Goal: Contribute content: Contribute content

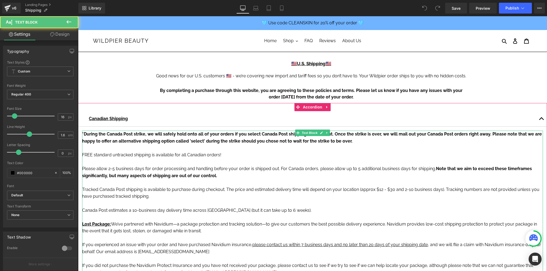
click at [188, 137] on p "*During the Canada Post strike, we will safely hold onto all of your orders if …" at bounding box center [312, 145] width 461 height 28
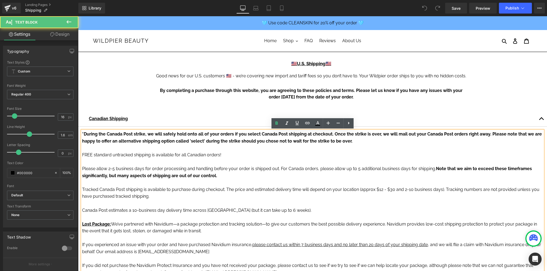
click at [112, 137] on p "*During the Canada Post strike, we will safely hold onto all of your orders if …" at bounding box center [312, 145] width 461 height 28
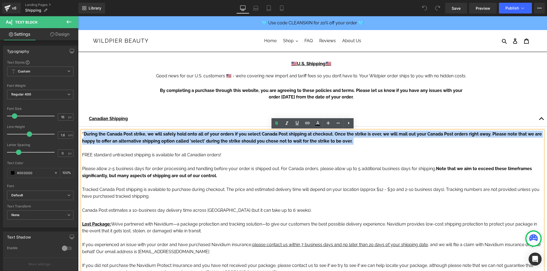
drag, startPoint x: 84, startPoint y: 135, endPoint x: 364, endPoint y: 149, distance: 279.9
click at [364, 149] on p "*During the Canada Post strike, we will safely hold onto all of your orders if …" at bounding box center [312, 145] width 461 height 28
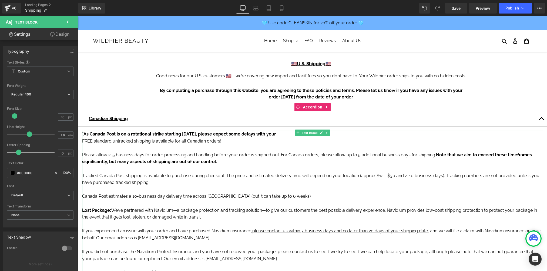
click at [156, 132] on strong "*As Canada Post is on a rotational strike starting October 11, 2025, please exp…" at bounding box center [179, 133] width 194 height 5
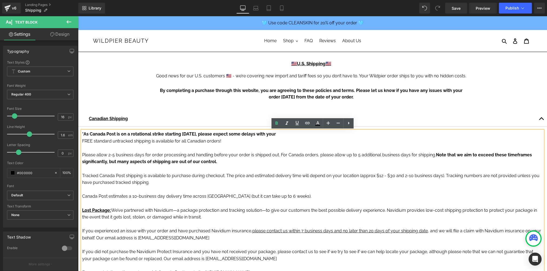
click at [301, 134] on p "*As Canada Post is on a rotational strike starting October 11, 2025, please exp…" at bounding box center [312, 138] width 461 height 14
drag, startPoint x: 299, startPoint y: 134, endPoint x: 84, endPoint y: 132, distance: 214.6
click at [84, 132] on p "*As Canada Post is on a rotational strike starting October 11, 2025, please exp…" at bounding box center [312, 138] width 461 height 14
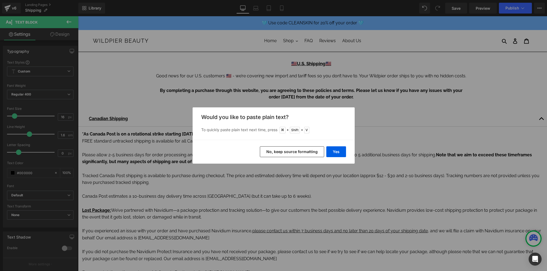
click at [291, 150] on button "No, keep source formatting" at bounding box center [292, 151] width 64 height 11
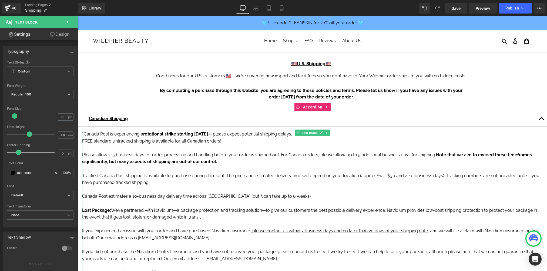
click at [353, 132] on p "* Canada Post is experiencing a rotational strike starting October 11 — please …" at bounding box center [312, 138] width 461 height 14
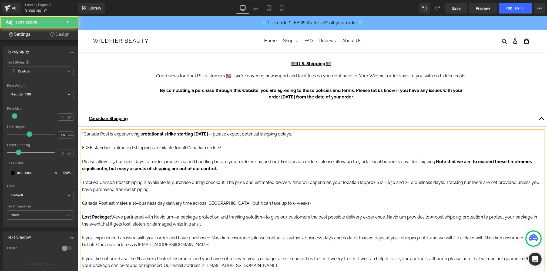
click at [222, 135] on p "* Canada Post is experiencing a rotational strike starting October 11 — please …" at bounding box center [312, 134] width 461 height 7
click at [264, 144] on p "FREE standard untracked shipping is available for all Canadian orders!" at bounding box center [312, 145] width 461 height 14
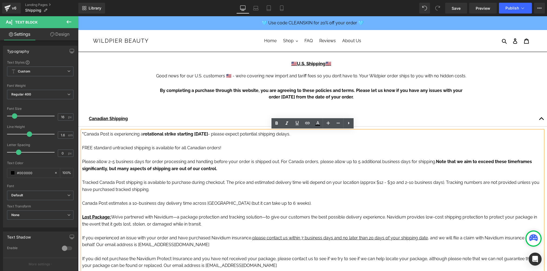
click at [224, 149] on p "FREE standard untracked shipping is available for all Canadian orders!" at bounding box center [312, 145] width 461 height 14
click at [204, 156] on p at bounding box center [312, 154] width 461 height 7
click at [364, 172] on p at bounding box center [312, 175] width 461 height 7
click at [358, 161] on span "Please allow 2-5 business days for order processing and handling before your or…" at bounding box center [259, 161] width 354 height 5
drag, startPoint x: 433, startPoint y: 162, endPoint x: 280, endPoint y: 161, distance: 153.3
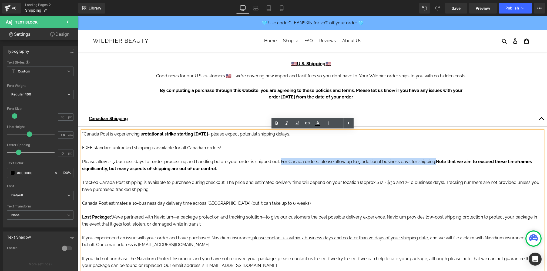
click at [280, 161] on span "Please allow 2-5 business days for order processing and handling before your or…" at bounding box center [259, 161] width 354 height 5
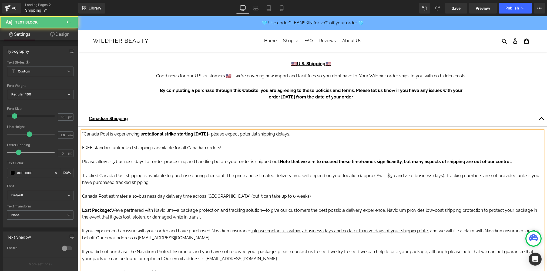
click at [170, 198] on p "Canada Post estimates a 10-business day delivery time across Canada (but it can…" at bounding box center [312, 196] width 461 height 7
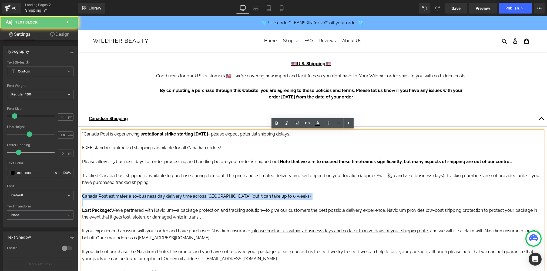
click at [170, 198] on p "Canada Post estimates a 10-business day delivery time across Canada (but it can…" at bounding box center [312, 196] width 461 height 7
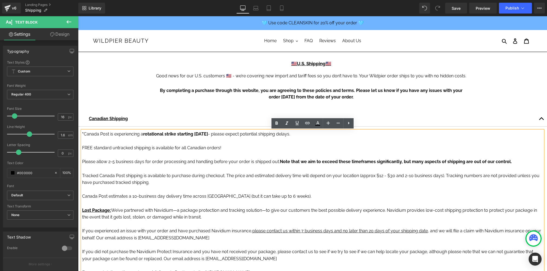
click at [211, 195] on p "Canada Post estimates a 10-business day delivery time across Canada (but it can…" at bounding box center [312, 196] width 461 height 7
click at [268, 196] on p "Canada Post estimates a 10-business day delivery time across Canada (but it can…" at bounding box center [312, 196] width 461 height 7
drag, startPoint x: 263, startPoint y: 196, endPoint x: 261, endPoint y: 199, distance: 3.3
click at [261, 199] on p "Canada Post estimates a 10-business day delivery time across Canada (but it can…" at bounding box center [312, 196] width 461 height 7
click at [260, 197] on p "Canada Post estimates a 10-business day delivery time across Canada (but it can…" at bounding box center [312, 196] width 461 height 7
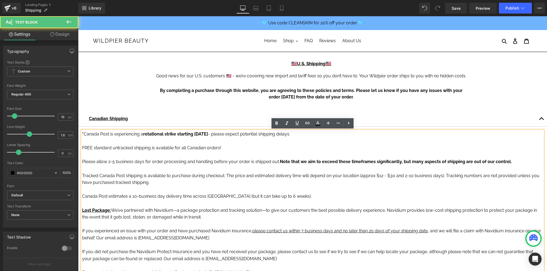
click at [268, 197] on p "Canada Post estimates a 10-business day delivery time across Canada (but it can…" at bounding box center [312, 196] width 461 height 7
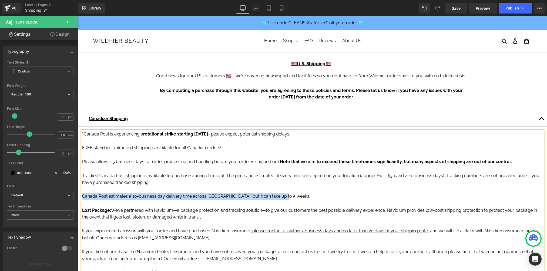
drag, startPoint x: 297, startPoint y: 196, endPoint x: 77, endPoint y: 196, distance: 219.2
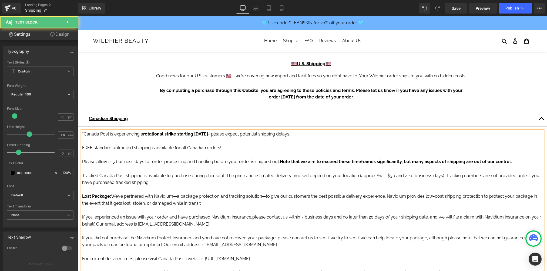
click at [248, 150] on p "FREE standard untracked shipping is available for all Canadian orders!" at bounding box center [312, 145] width 461 height 14
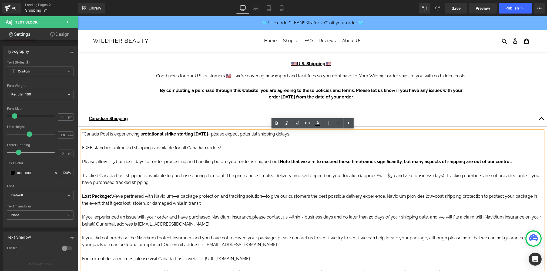
click at [319, 135] on p "* Canada Post is experiencing a rotational strike starting October 11 - please …" at bounding box center [312, 134] width 461 height 7
click at [280, 163] on strong "Note that we aim to exceed these timeframes significantly, but many aspects of …" at bounding box center [396, 161] width 232 height 5
click at [514, 164] on p "Please allow 2-5 business days for order processing and handling before your or…" at bounding box center [312, 161] width 461 height 7
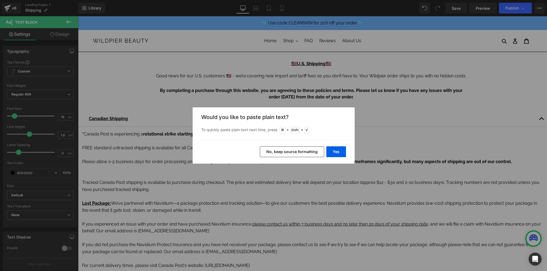
click at [304, 151] on button "No, keep source formatting" at bounding box center [292, 151] width 64 height 11
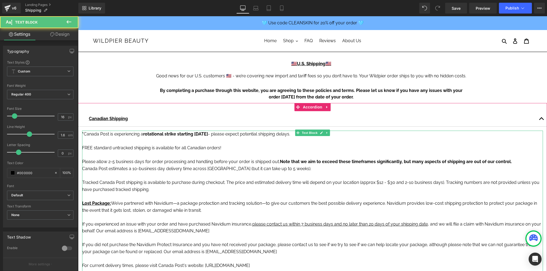
click at [84, 167] on p "Canada Post estimates a 10-business day delivery time across Canada (but it can…" at bounding box center [312, 168] width 461 height 7
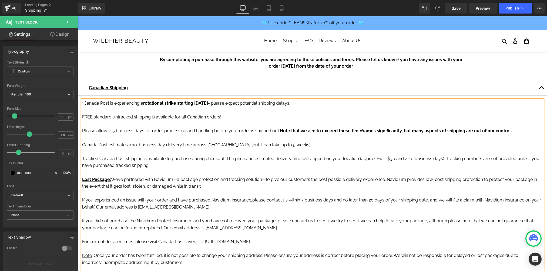
scroll to position [30, 0]
click at [304, 142] on p "Canada Post estimates a 10-business day delivery time across Canada (but it can…" at bounding box center [312, 145] width 461 height 7
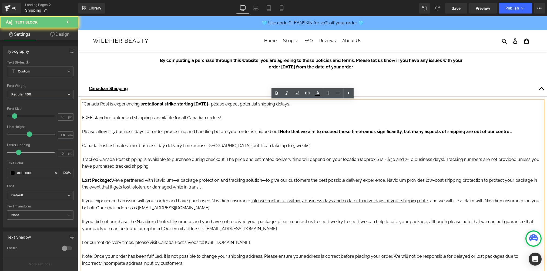
click at [261, 168] on p "Tracked Canada Post shipping is available to purchase during checkout. The pric…" at bounding box center [312, 163] width 461 height 14
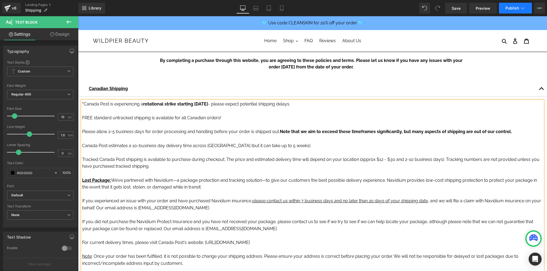
click at [512, 6] on span "Publish" at bounding box center [513, 8] width 14 height 4
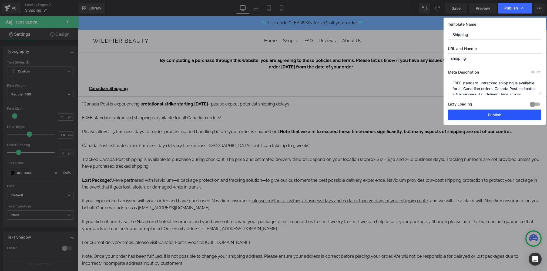
click at [488, 113] on button "Publish" at bounding box center [495, 114] width 94 height 11
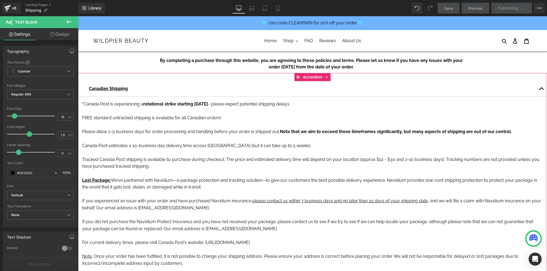
scroll to position [0, 0]
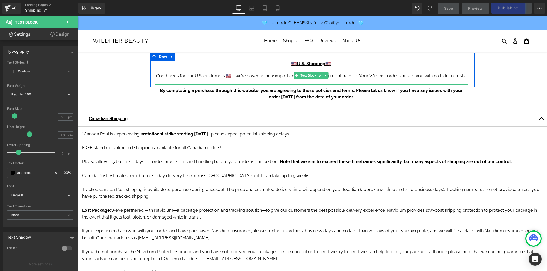
click at [340, 71] on div at bounding box center [312, 69] width 314 height 6
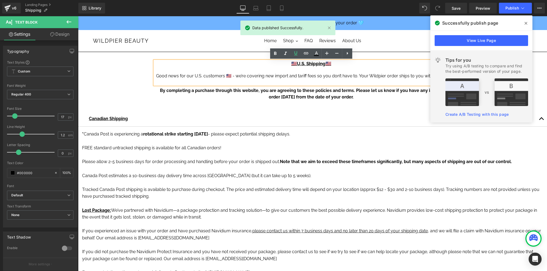
click at [368, 74] on div "Good news for our U.S. customers 🇺🇸 - we’re covering new import and tariff fees…" at bounding box center [312, 76] width 314 height 6
click at [378, 75] on div "Good news for our U.S. customers 🇺🇸 - we’re covering new import and tariff fees…" at bounding box center [312, 76] width 314 height 6
click at [384, 140] on p "FREE standard untracked shipping is available for all Canadian orders!" at bounding box center [312, 145] width 461 height 14
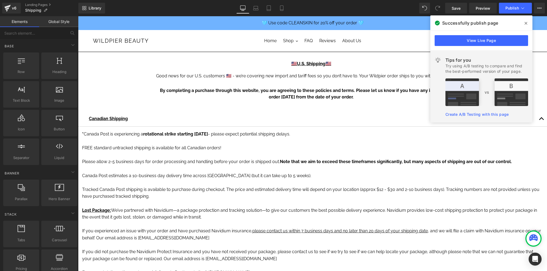
click at [527, 25] on icon at bounding box center [526, 23] width 3 height 4
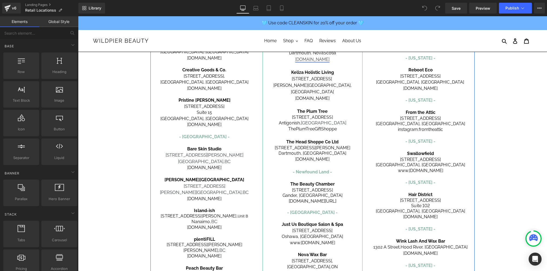
scroll to position [153, 0]
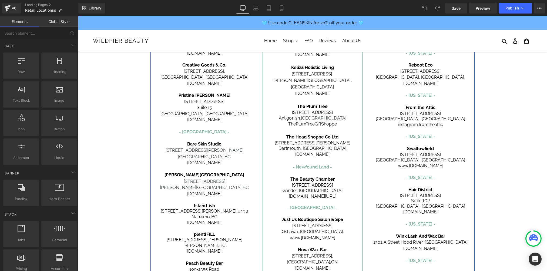
click at [306, 164] on span "- Newfound Land -" at bounding box center [312, 166] width 39 height 5
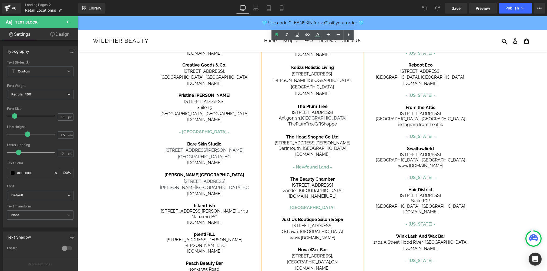
click at [303, 164] on span "- Newfound Land -" at bounding box center [312, 166] width 39 height 5
click at [308, 164] on span "- Newfound Land -" at bounding box center [312, 166] width 39 height 5
click at [304, 164] on span "- Newfound Land -" at bounding box center [312, 166] width 39 height 5
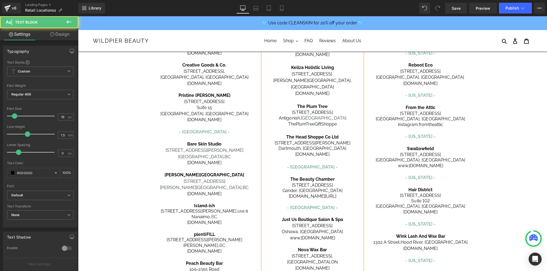
click at [308, 164] on span "- [GEOGRAPHIC_DATA] -" at bounding box center [312, 166] width 51 height 5
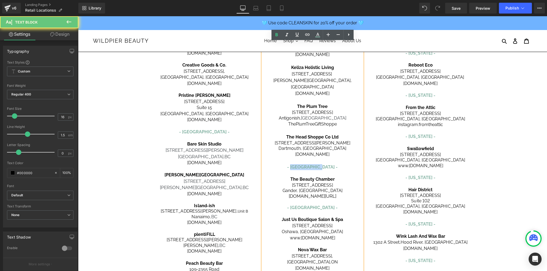
click at [308, 164] on span "- [GEOGRAPHIC_DATA] -" at bounding box center [312, 166] width 51 height 5
copy span "[GEOGRAPHIC_DATA]"
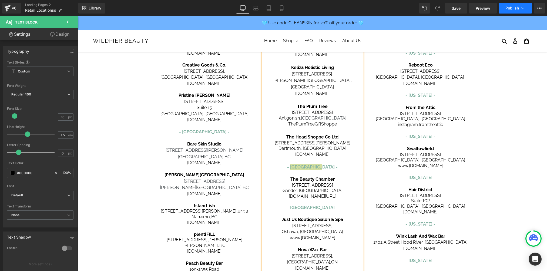
click at [515, 8] on span "Publish" at bounding box center [513, 8] width 14 height 4
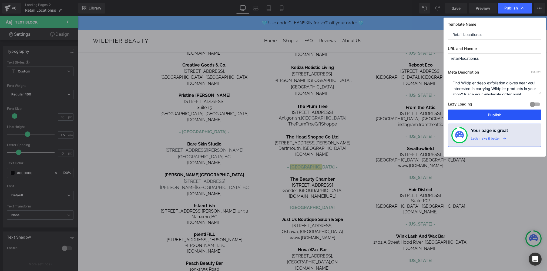
click at [490, 114] on button "Publish" at bounding box center [495, 114] width 94 height 11
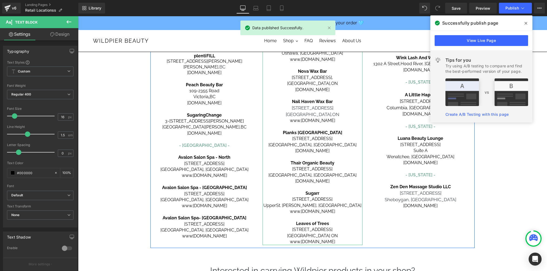
scroll to position [331, 0]
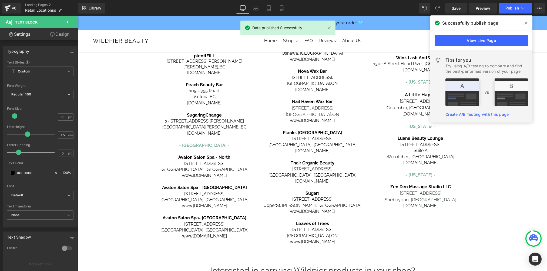
drag, startPoint x: 525, startPoint y: 24, endPoint x: 447, endPoint y: 5, distance: 80.2
click at [525, 24] on icon at bounding box center [526, 23] width 3 height 4
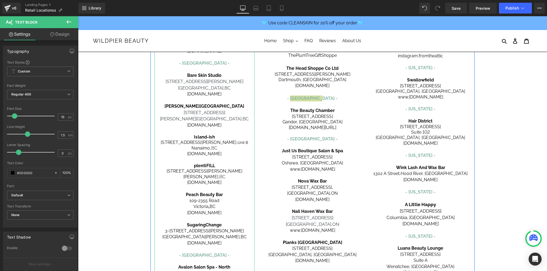
scroll to position [0, 0]
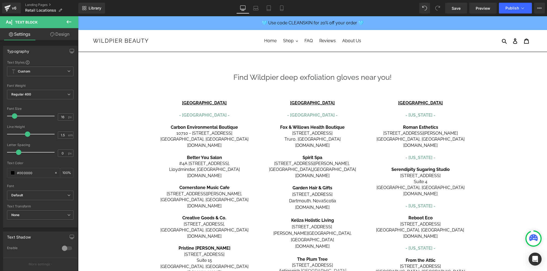
click at [36, 2] on div "v6 Landing Pages Retail Locationss" at bounding box center [39, 8] width 78 height 16
